Goal: Find contact information: Find contact information

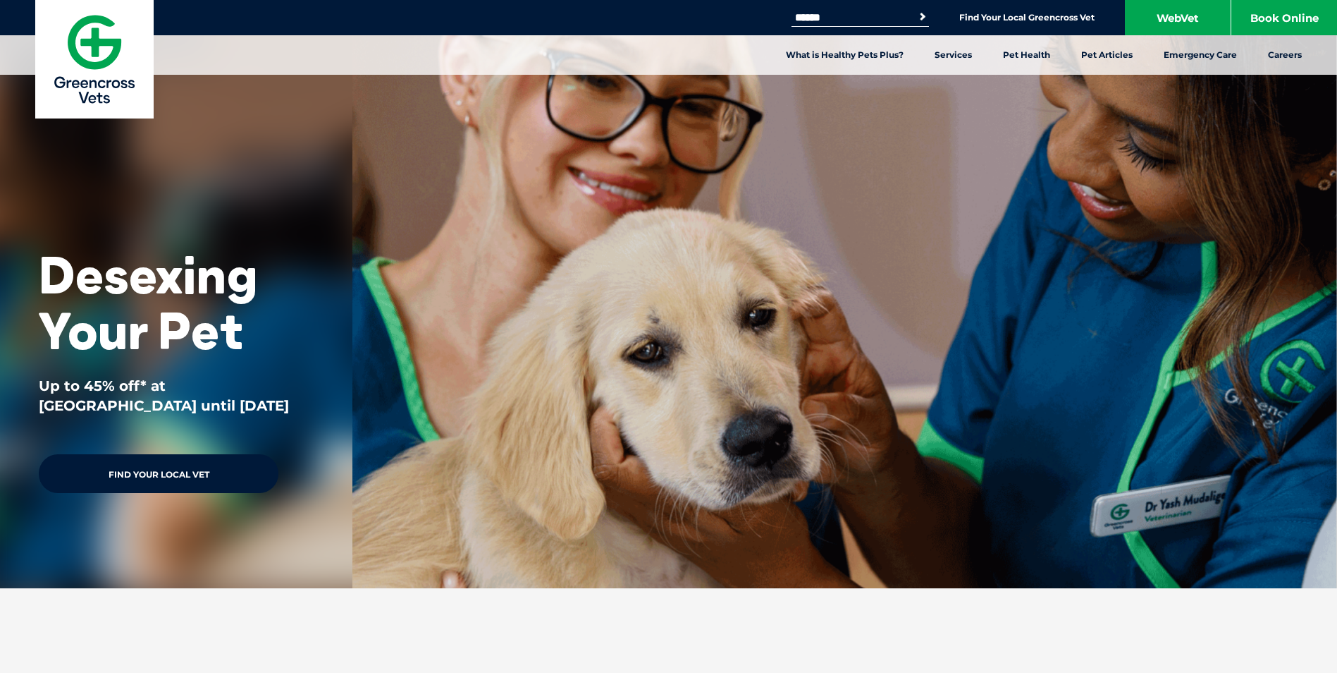
click at [178, 473] on link "Find Your Local Vet" at bounding box center [159, 473] width 240 height 39
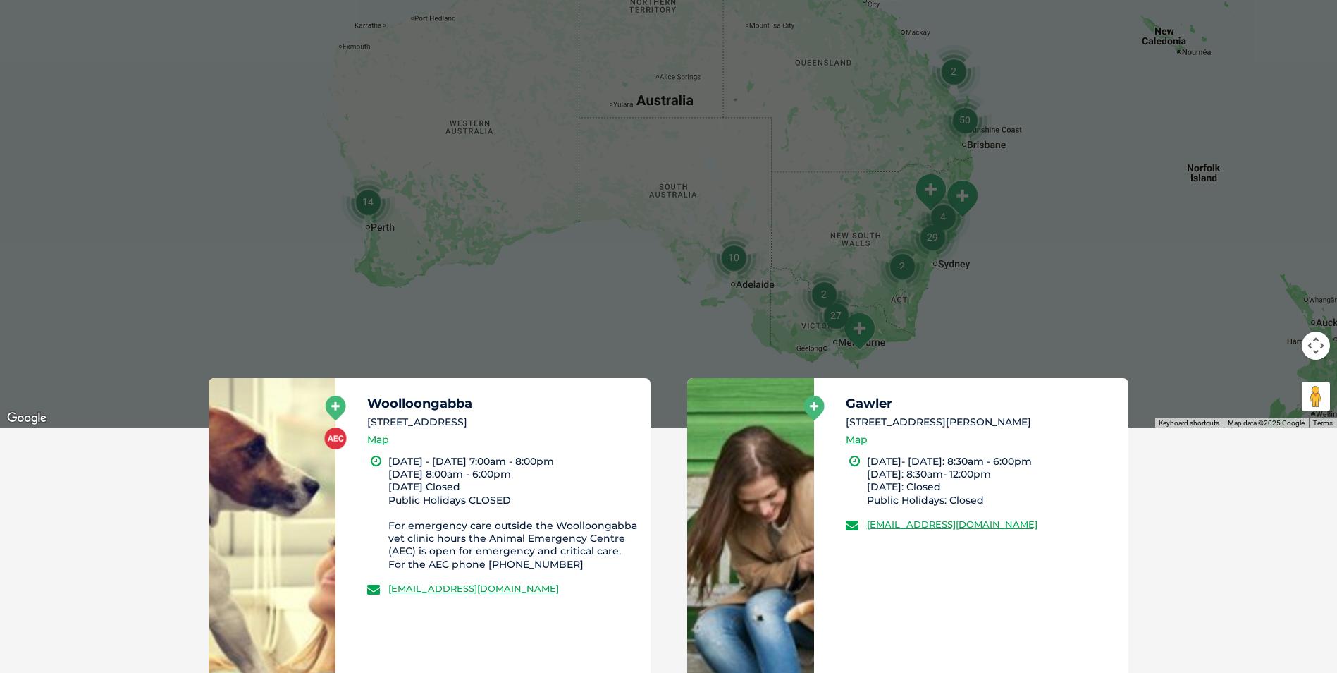
scroll to position [423, 0]
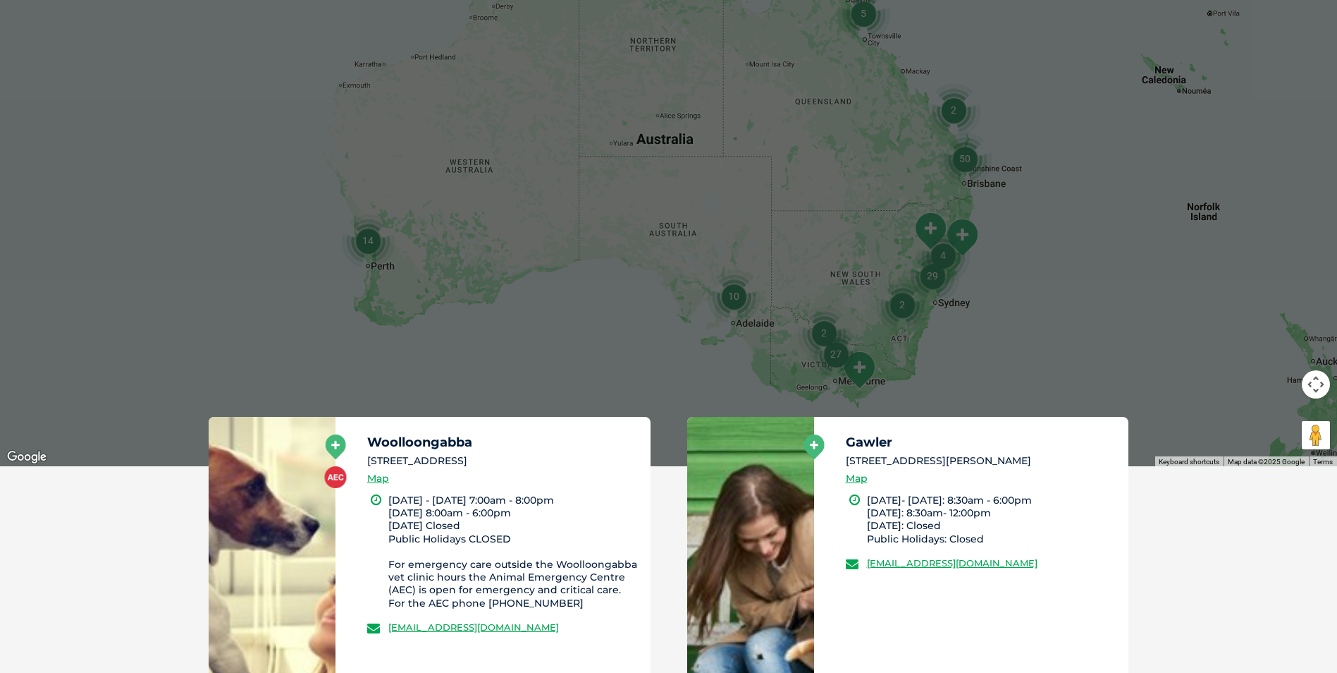
click at [368, 242] on img "14" at bounding box center [368, 241] width 54 height 54
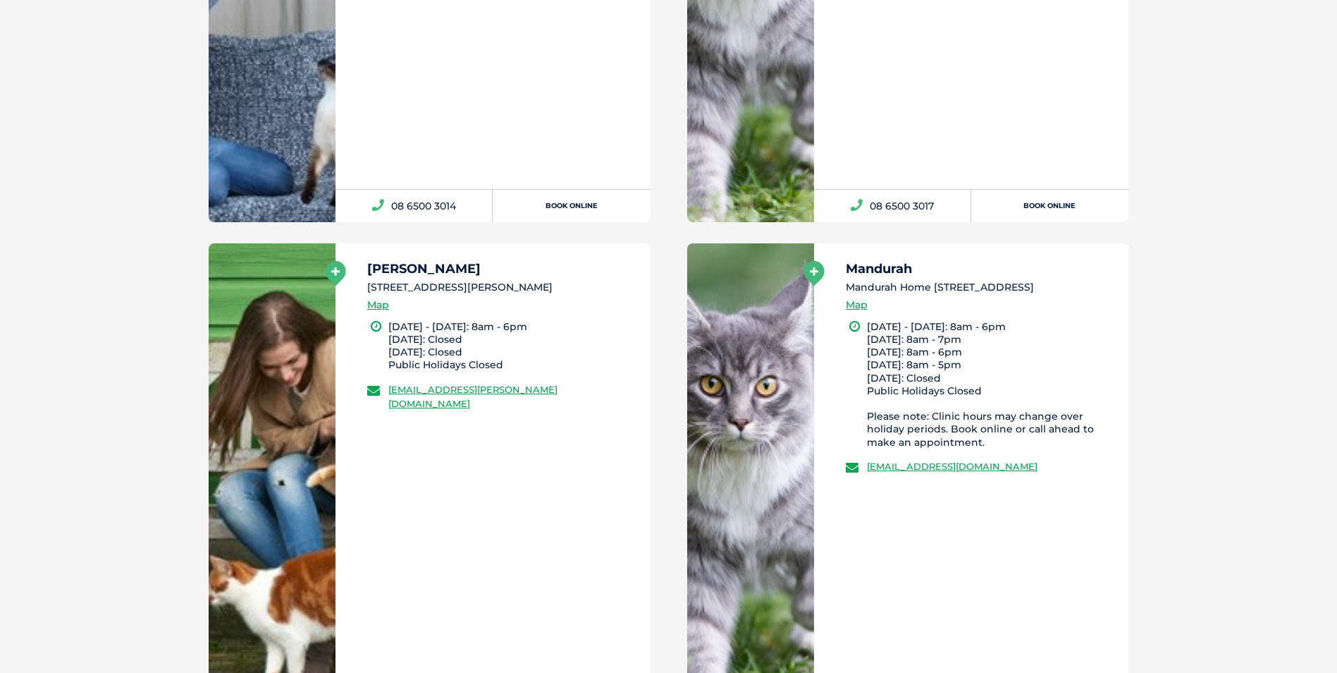
scroll to position [3031, 0]
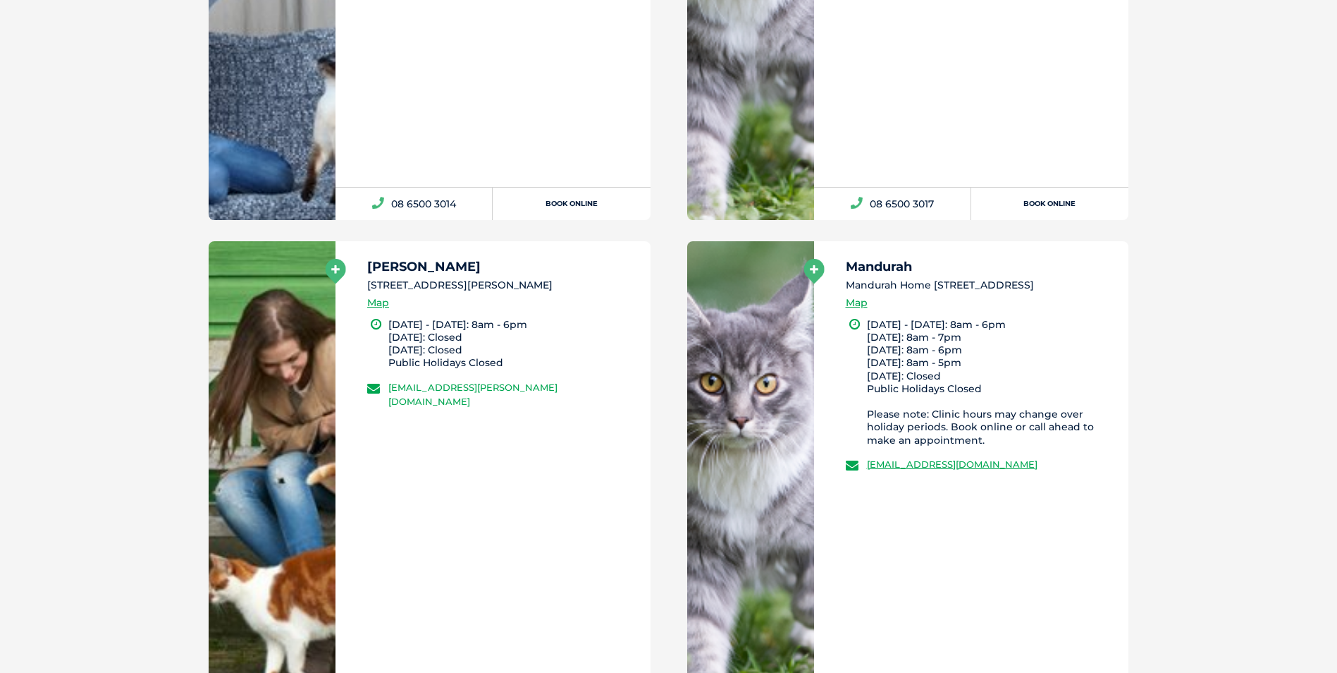
click at [454, 384] on link "greencross.oconnor@greencrossvet.com.au" at bounding box center [472, 393] width 169 height 25
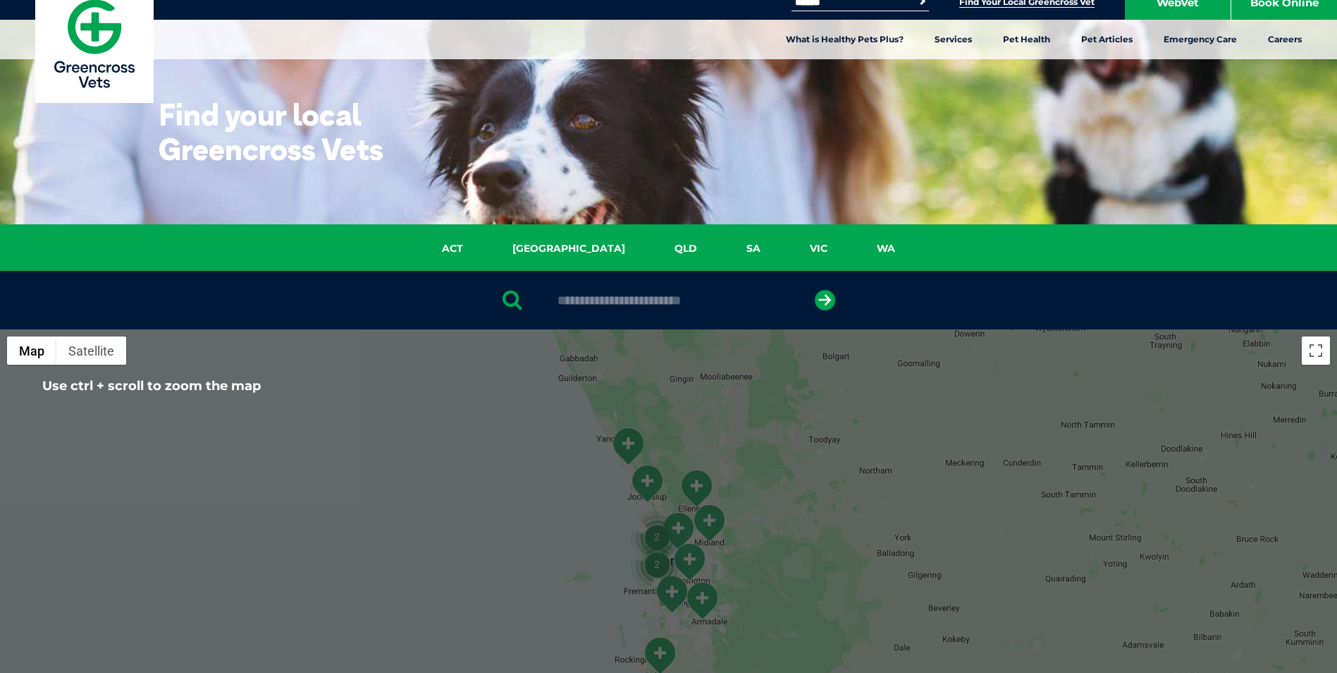
scroll to position [0, 0]
